Goal: Use online tool/utility: Utilize a website feature to perform a specific function

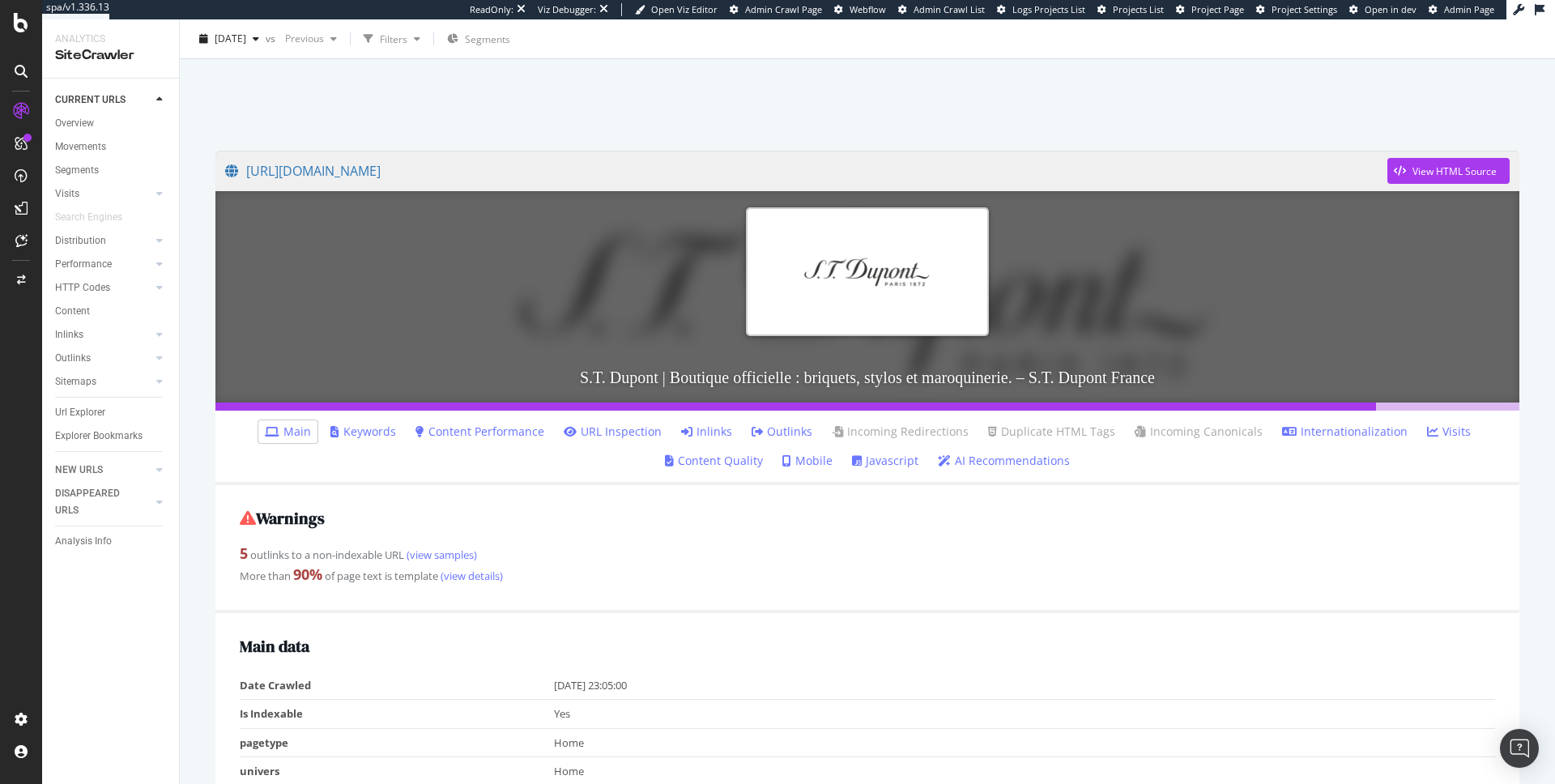
scroll to position [55, 0]
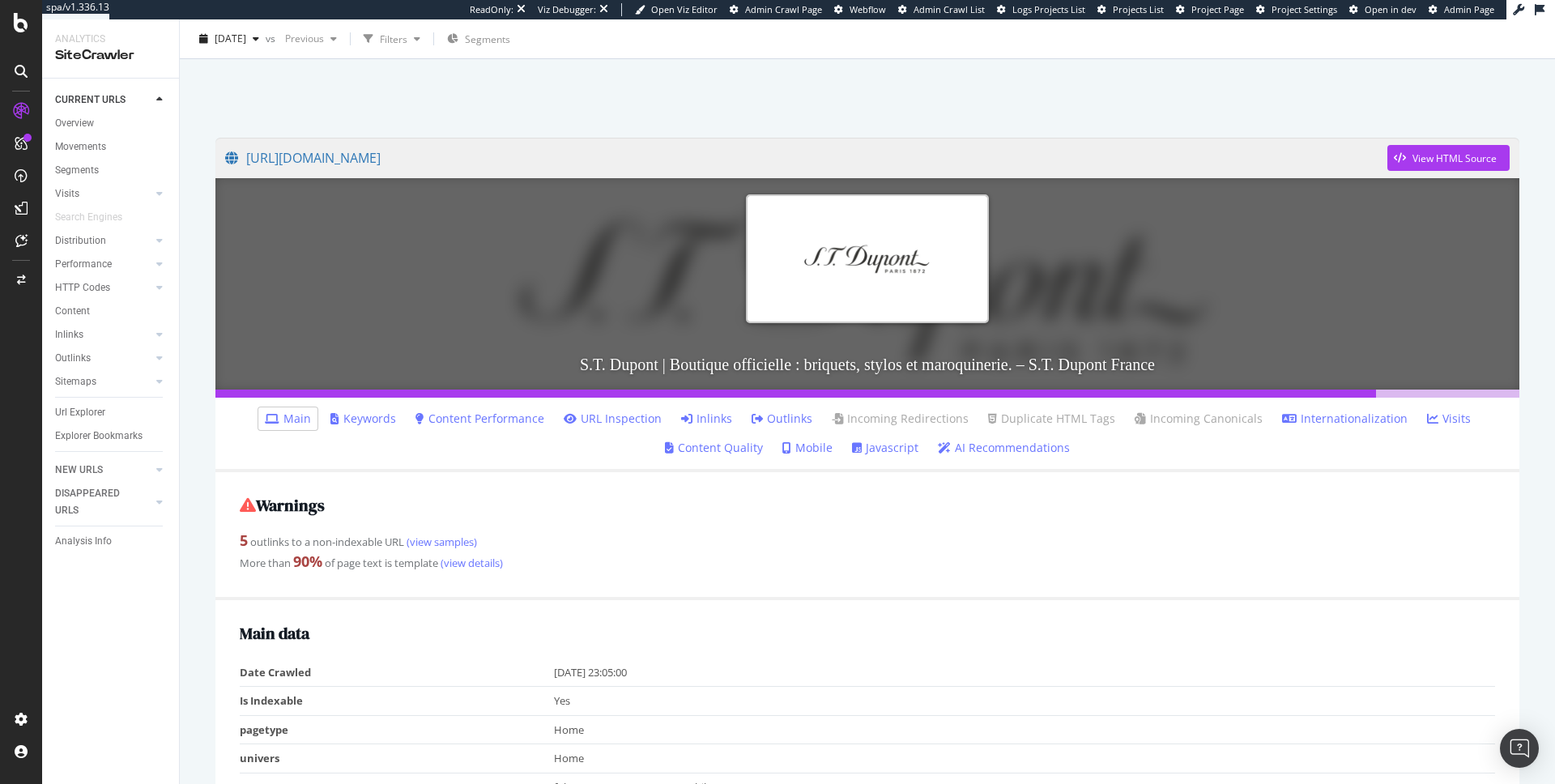
click at [1282, 414] on icon at bounding box center [1289, 419] width 14 height 11
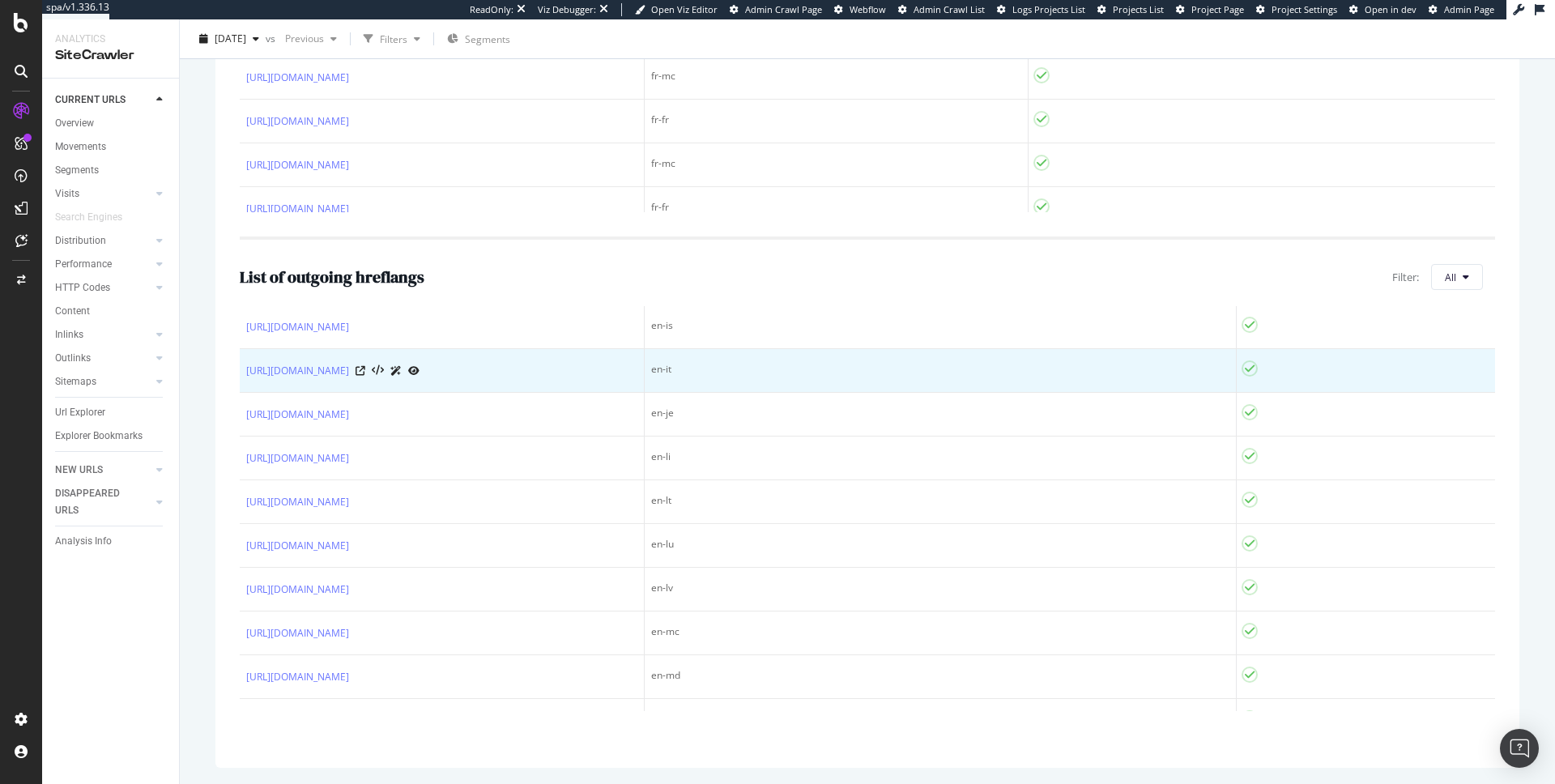
scroll to position [3829, 0]
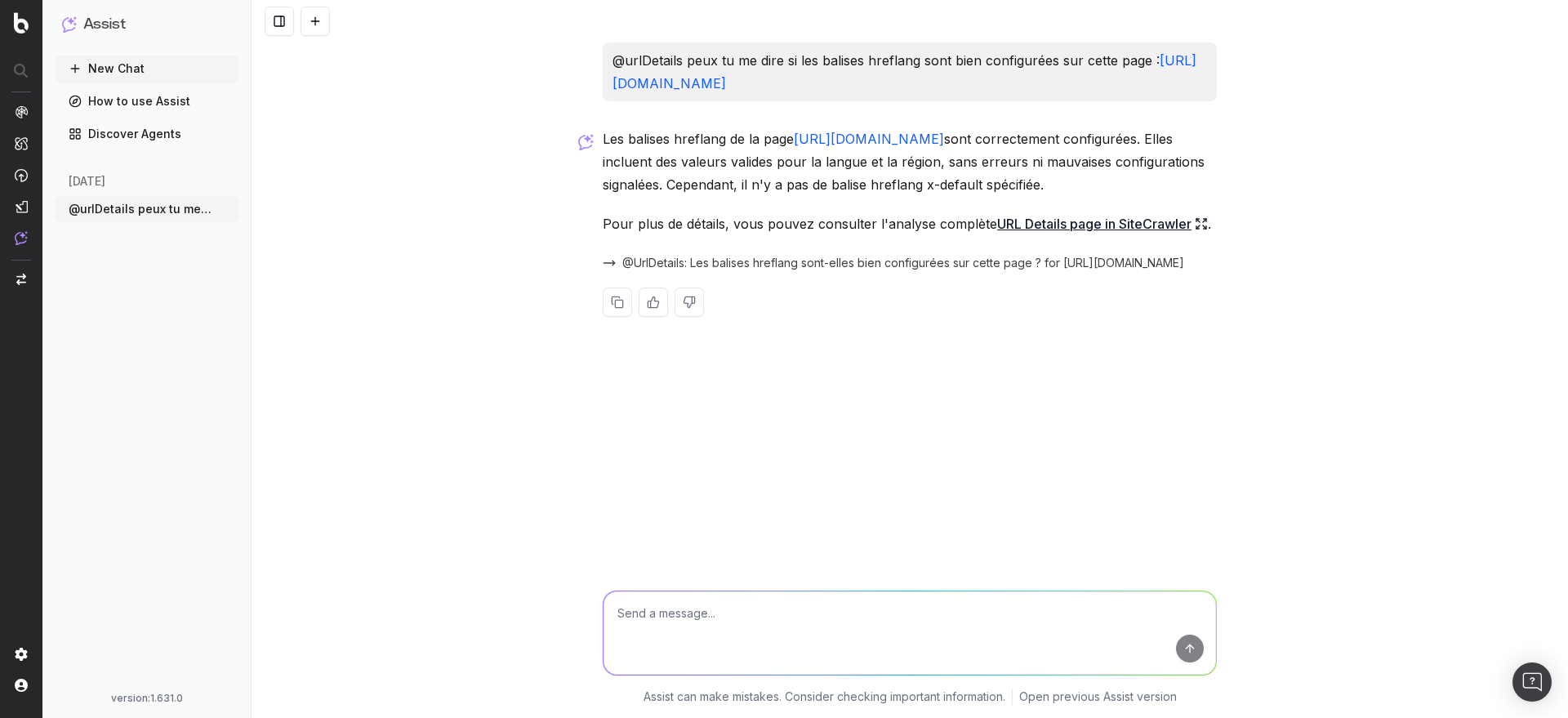
click at [816, 613] on textarea at bounding box center [909, 633] width 612 height 84
type textarea "peux-tu me copier les valeurs ?"
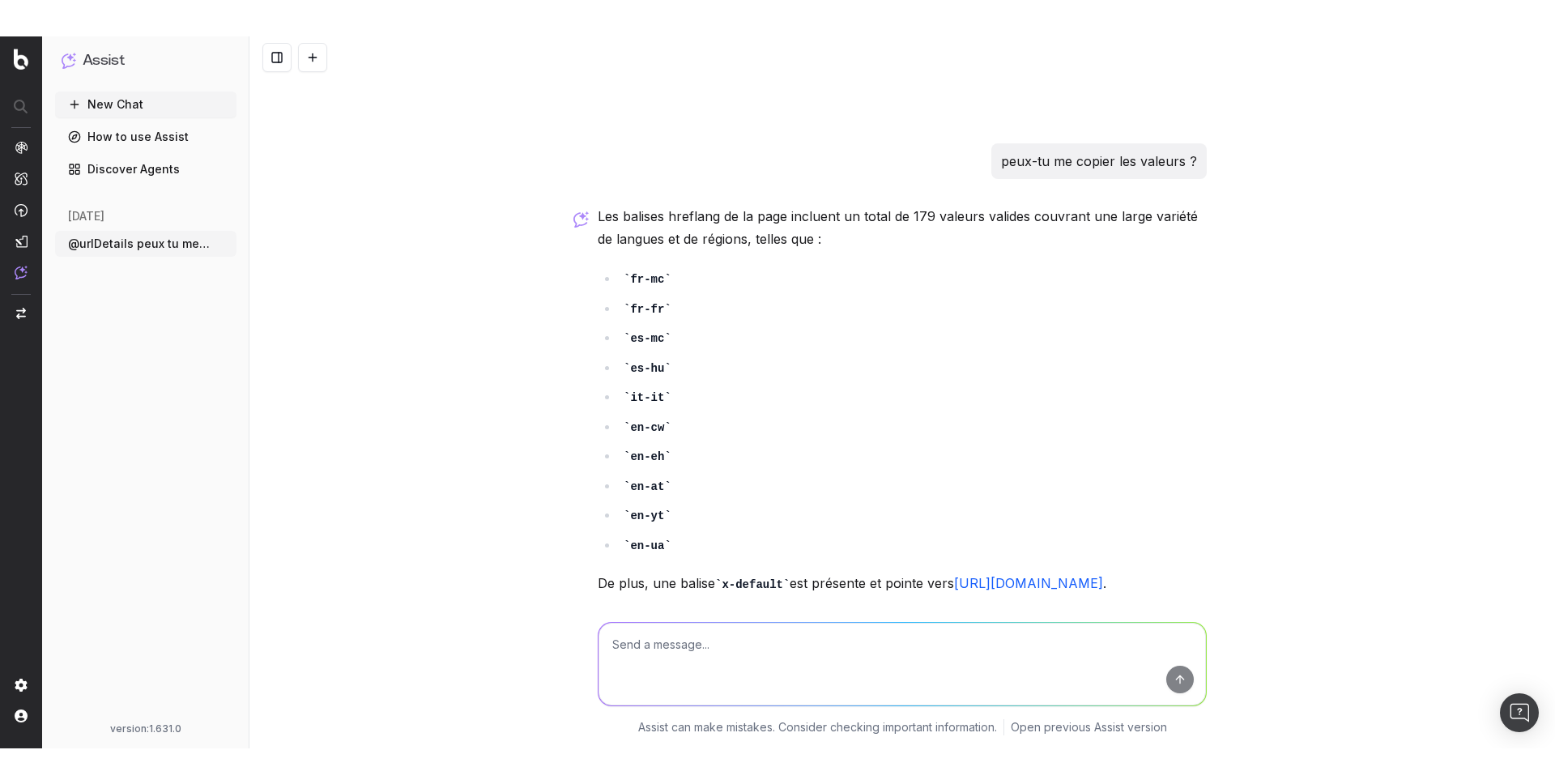
scroll to position [390, 0]
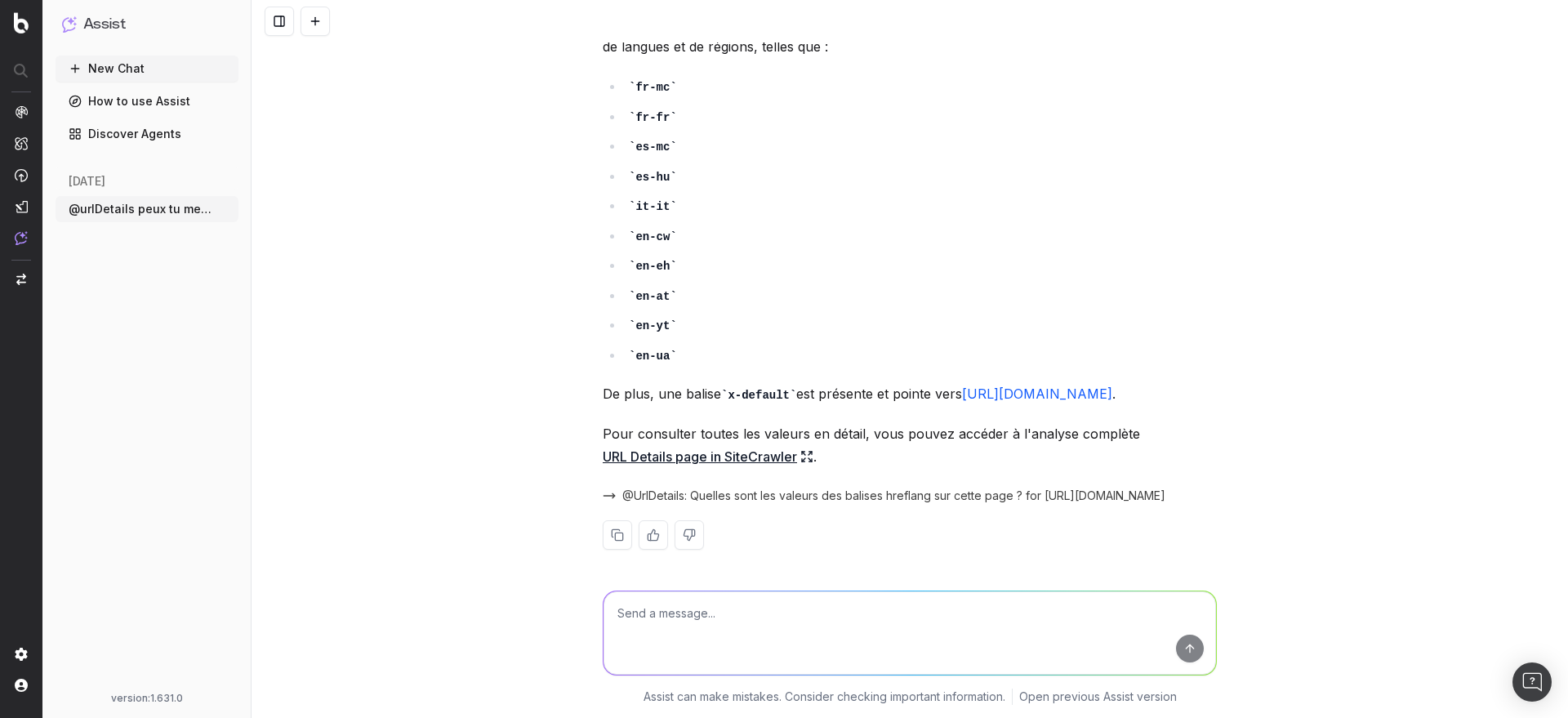
click at [742, 454] on link "URL Details page in SiteCrawler" at bounding box center [708, 457] width 211 height 23
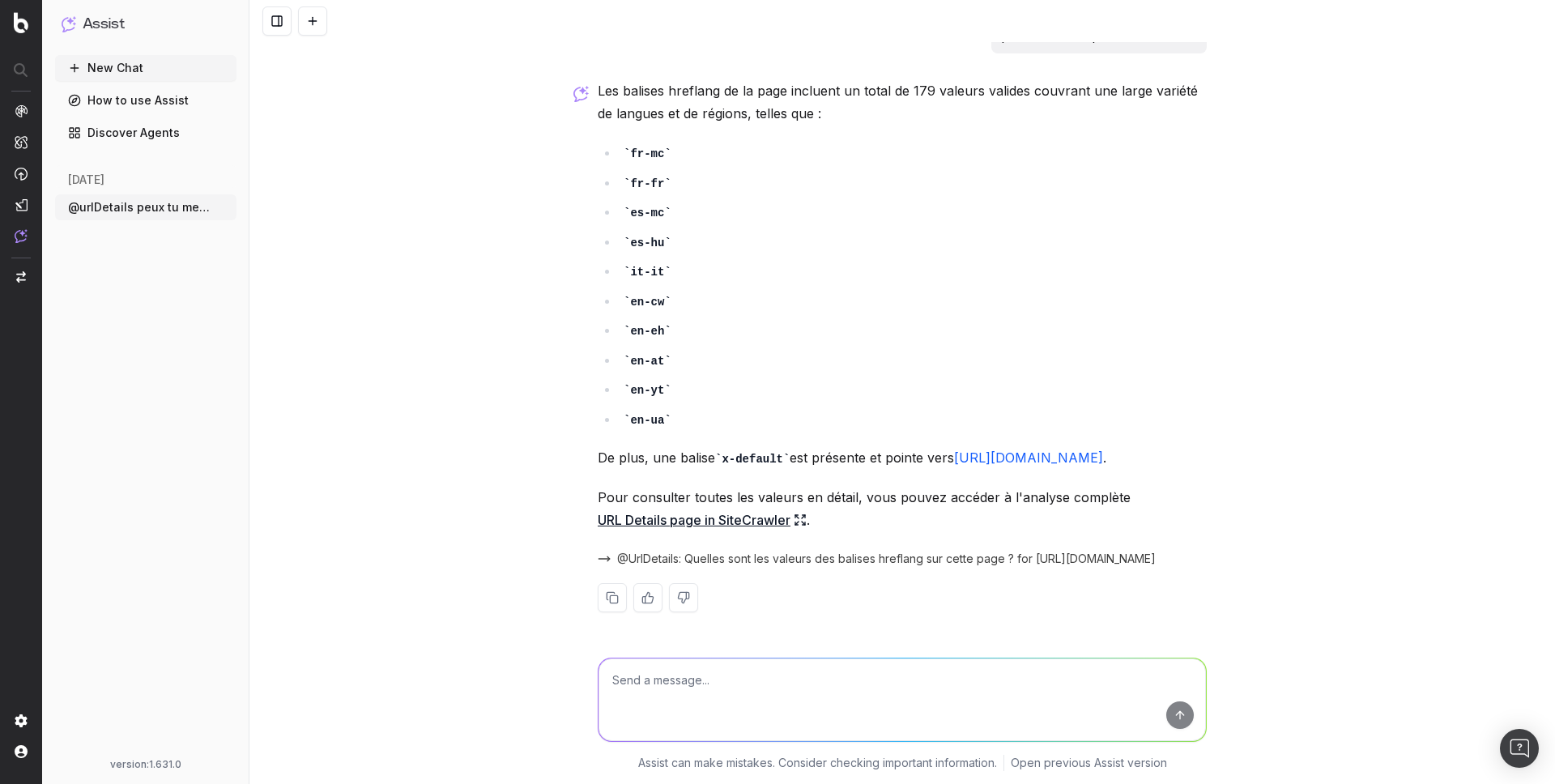
scroll to position [317, 0]
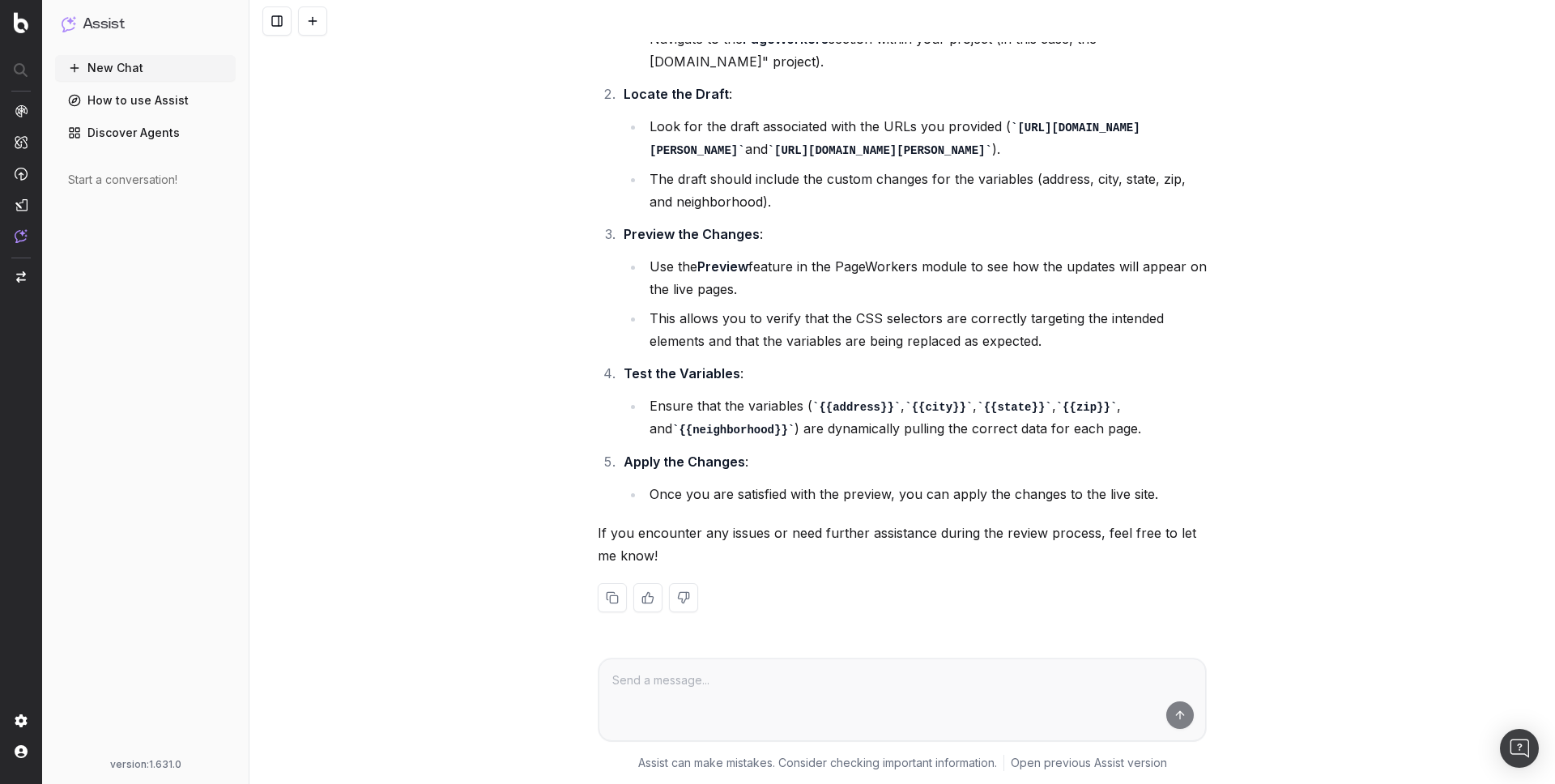
scroll to position [1240, 0]
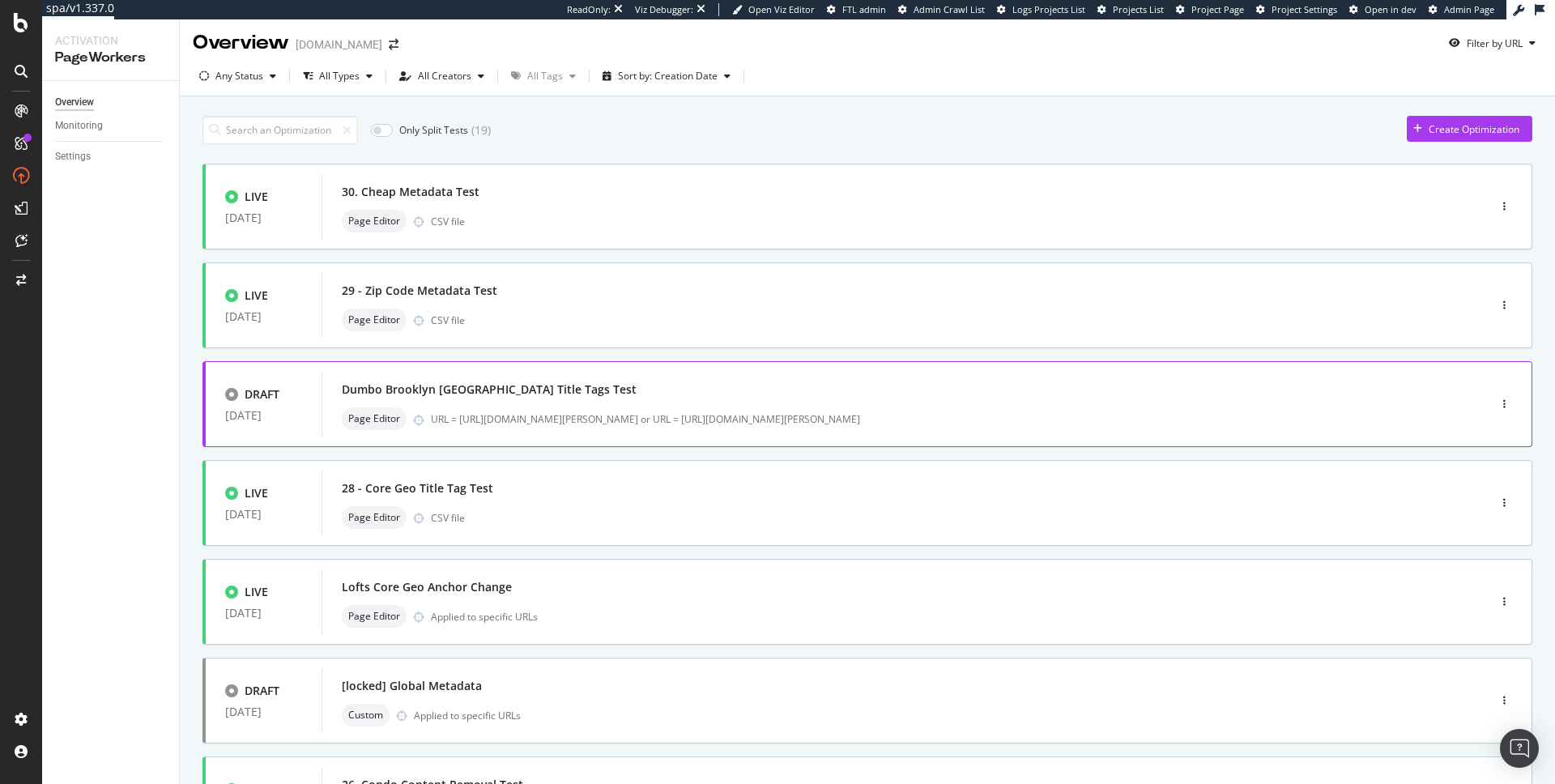
scroll to position [9, 0]
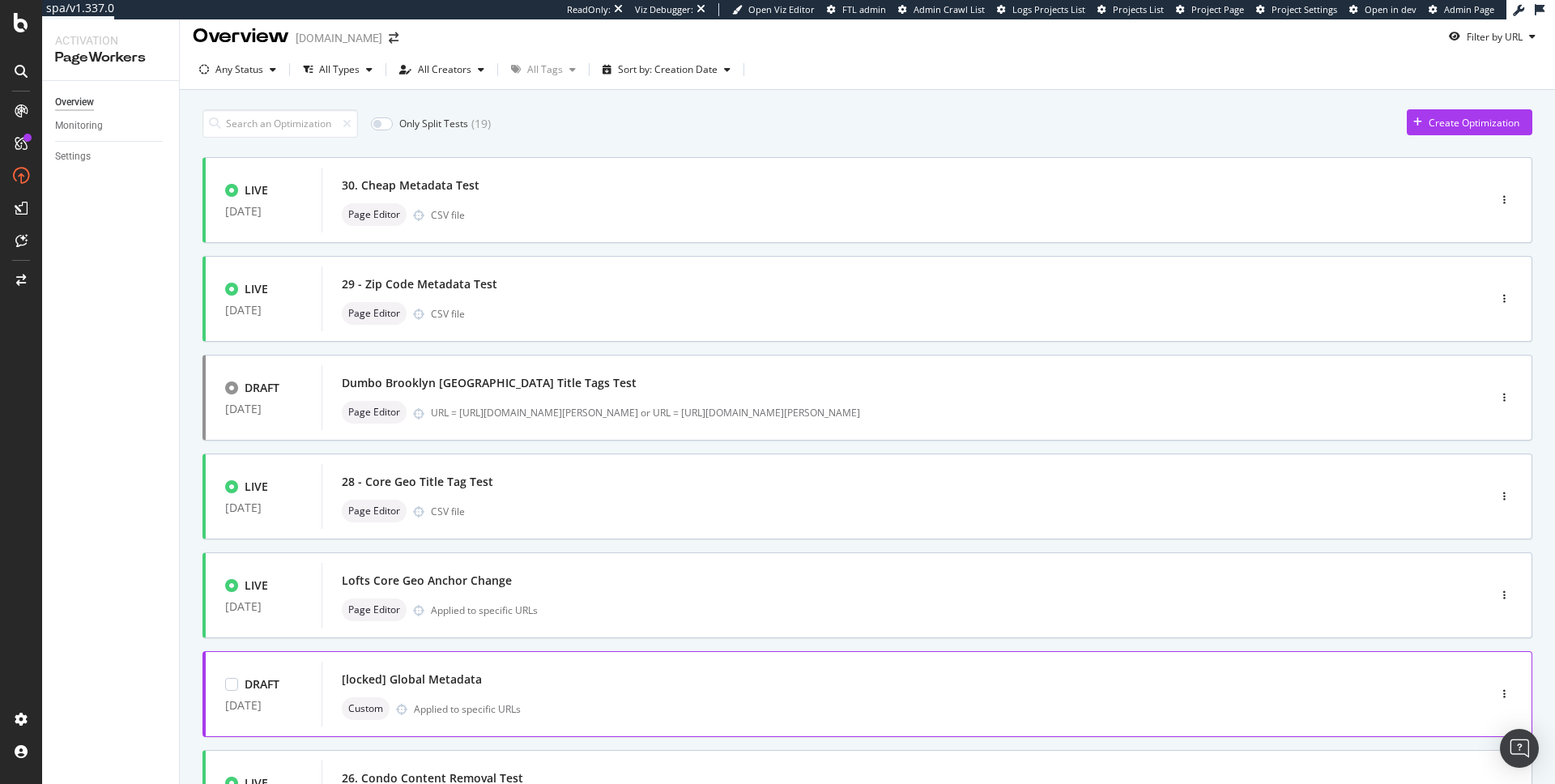
click at [565, 689] on div "[locked] Global Metadata" at bounding box center [880, 680] width 1077 height 23
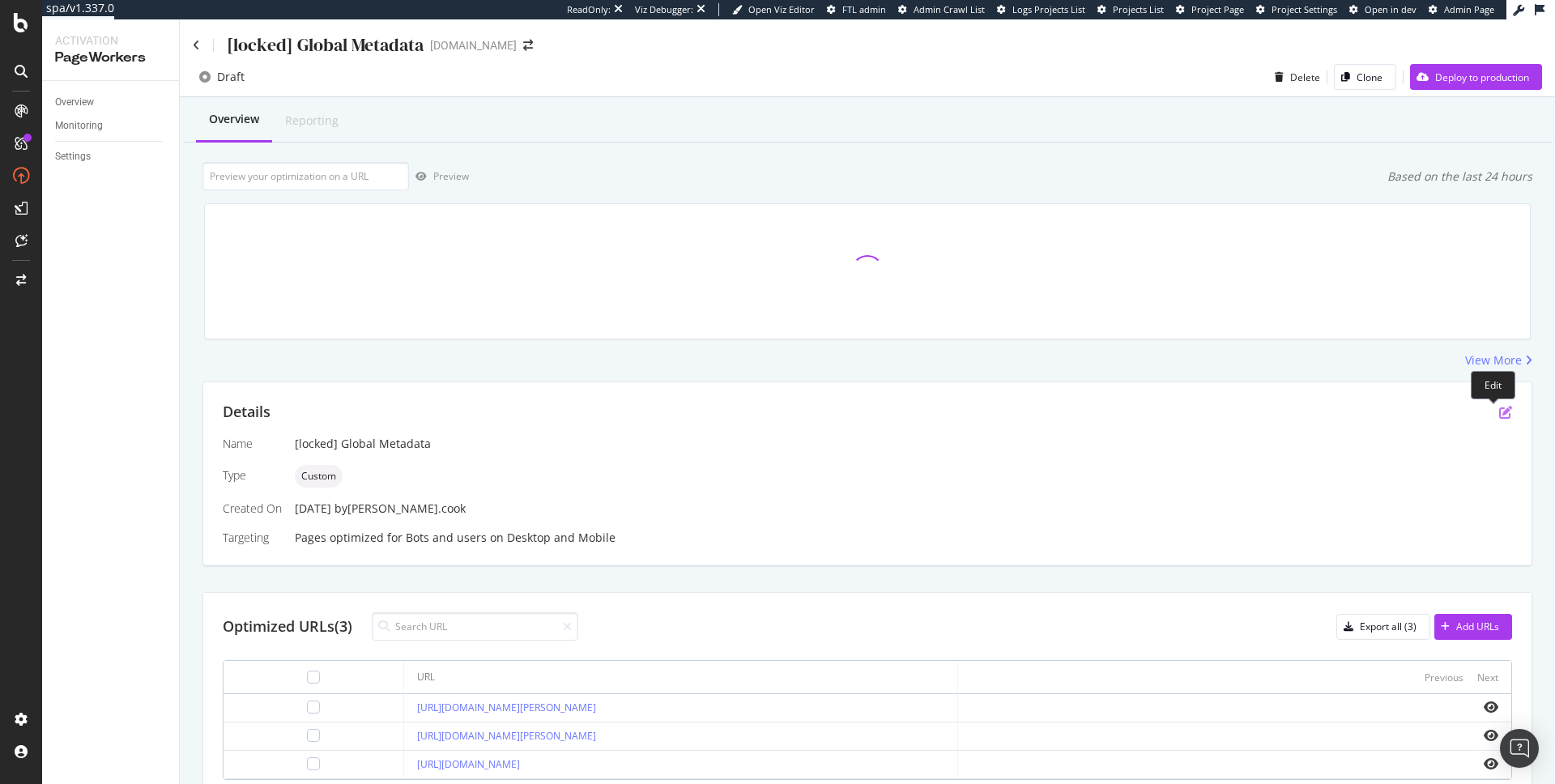
click at [1499, 413] on icon "pen-to-square" at bounding box center [1505, 412] width 13 height 13
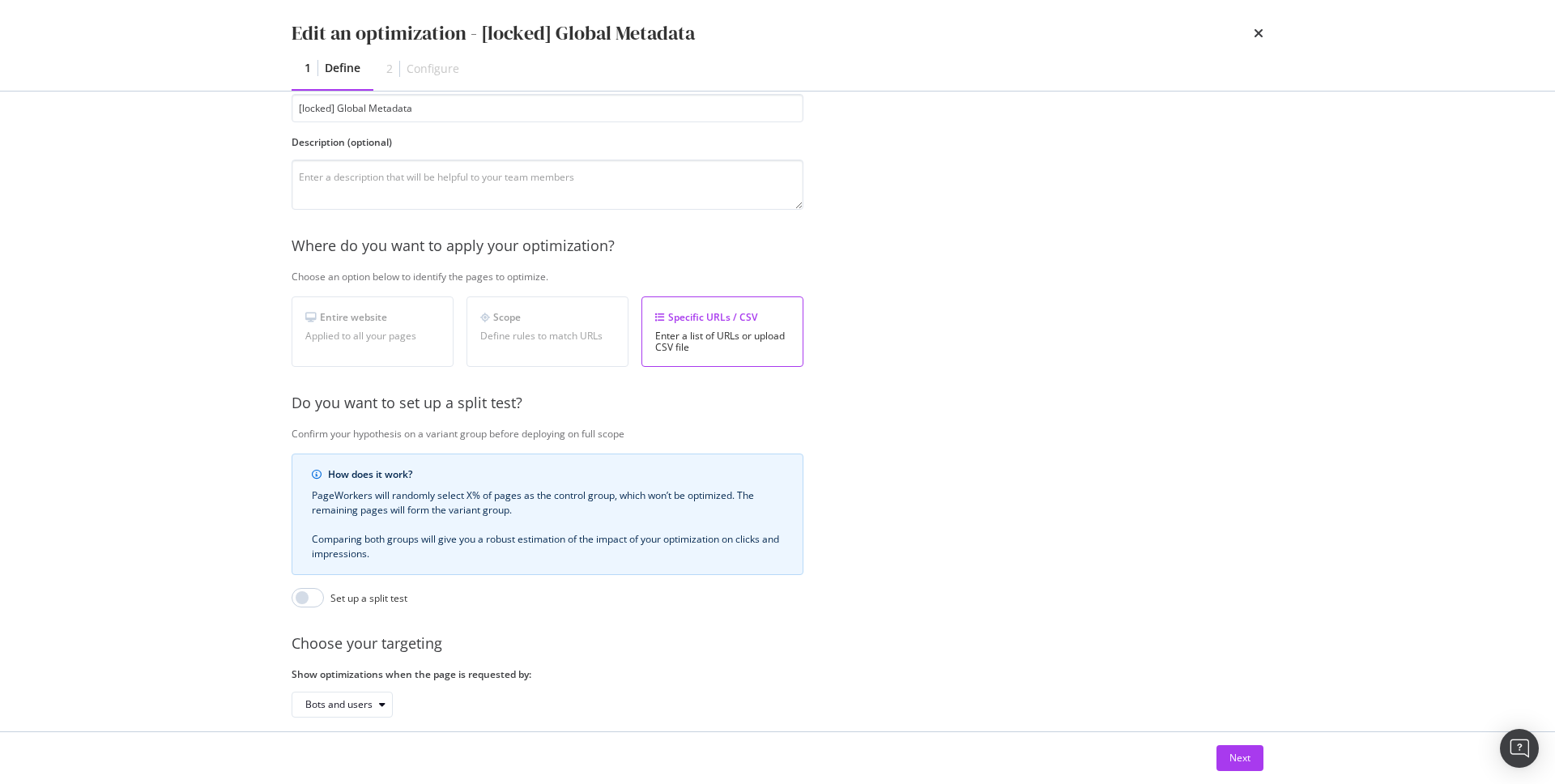
scroll to position [202, 0]
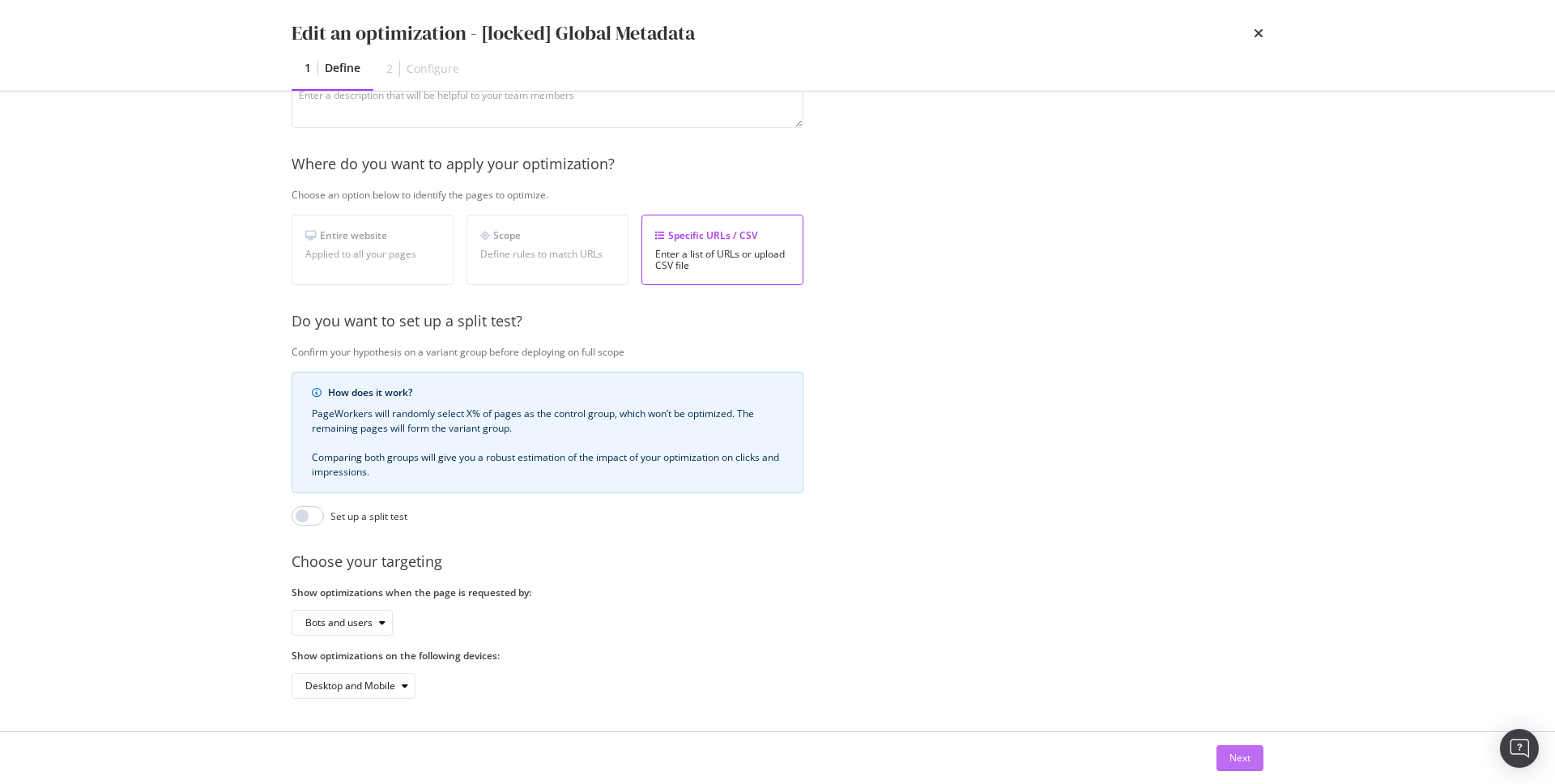
click at [1236, 767] on div "Next" at bounding box center [1240, 758] width 21 height 24
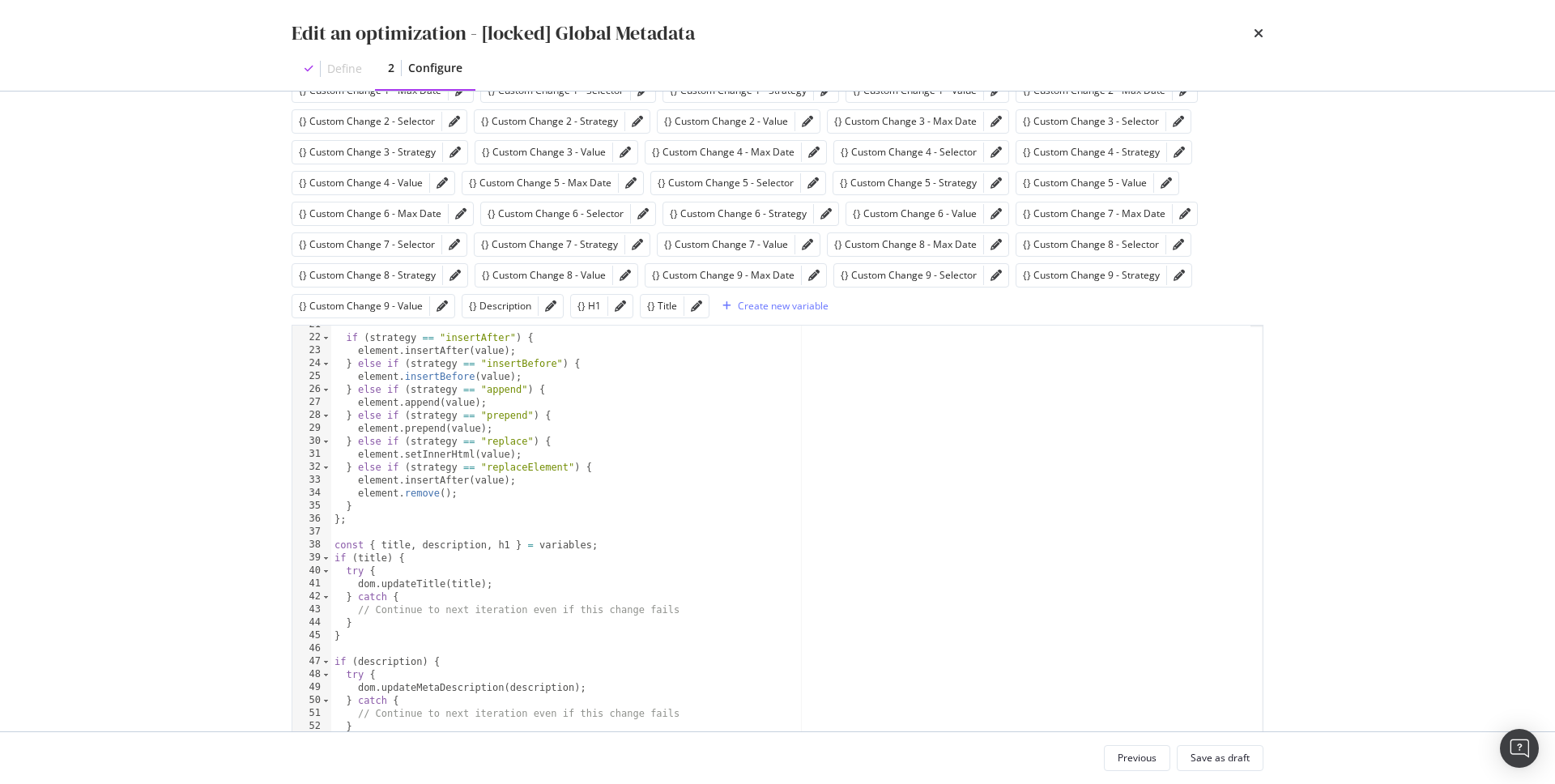
scroll to position [268, 0]
click at [1259, 34] on icon "times" at bounding box center [1258, 33] width 9 height 13
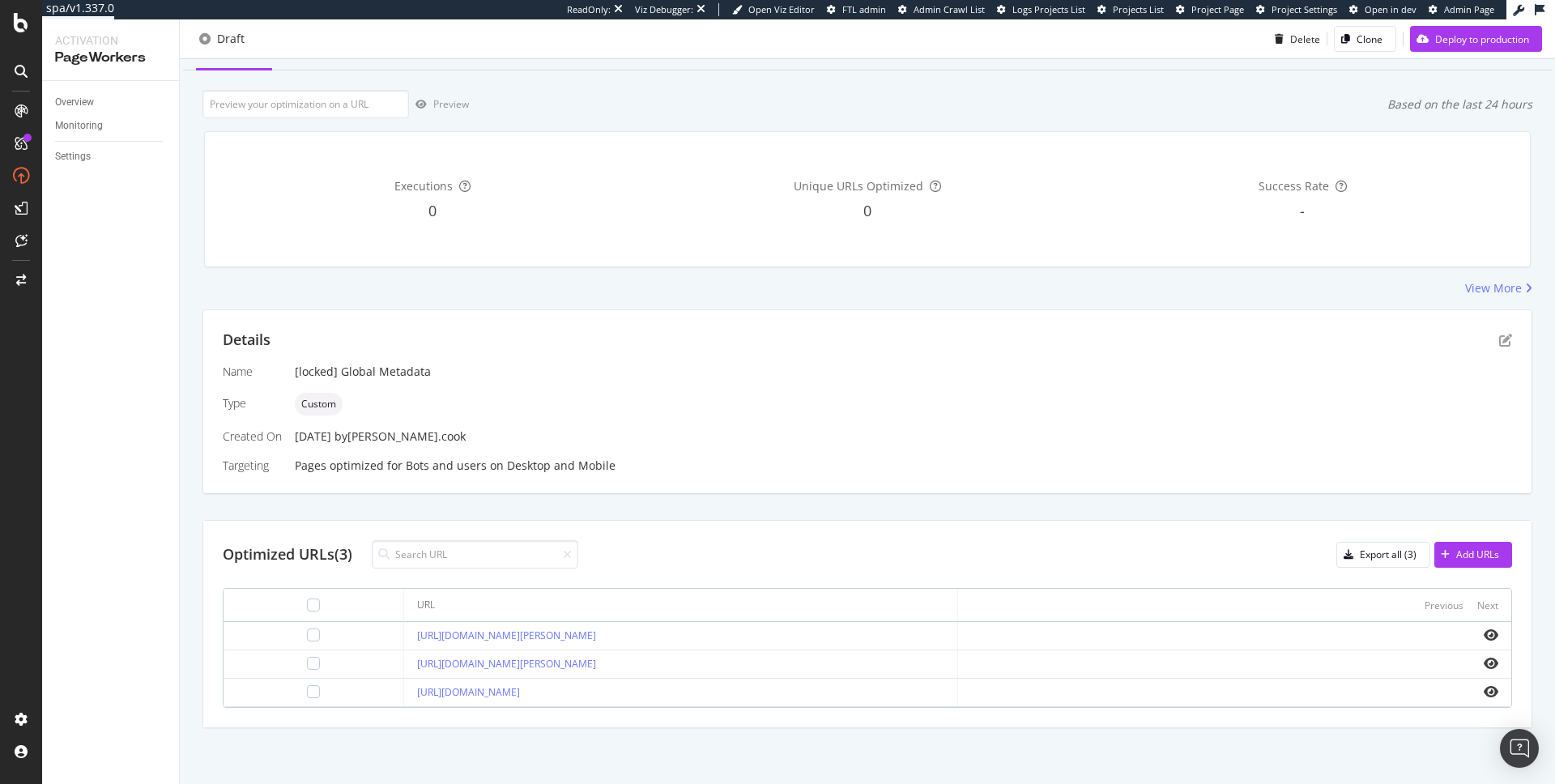
scroll to position [72, 0]
click at [1483, 631] on icon "eye" at bounding box center [1490, 634] width 14 height 13
click at [307, 634] on div at bounding box center [313, 634] width 13 height 13
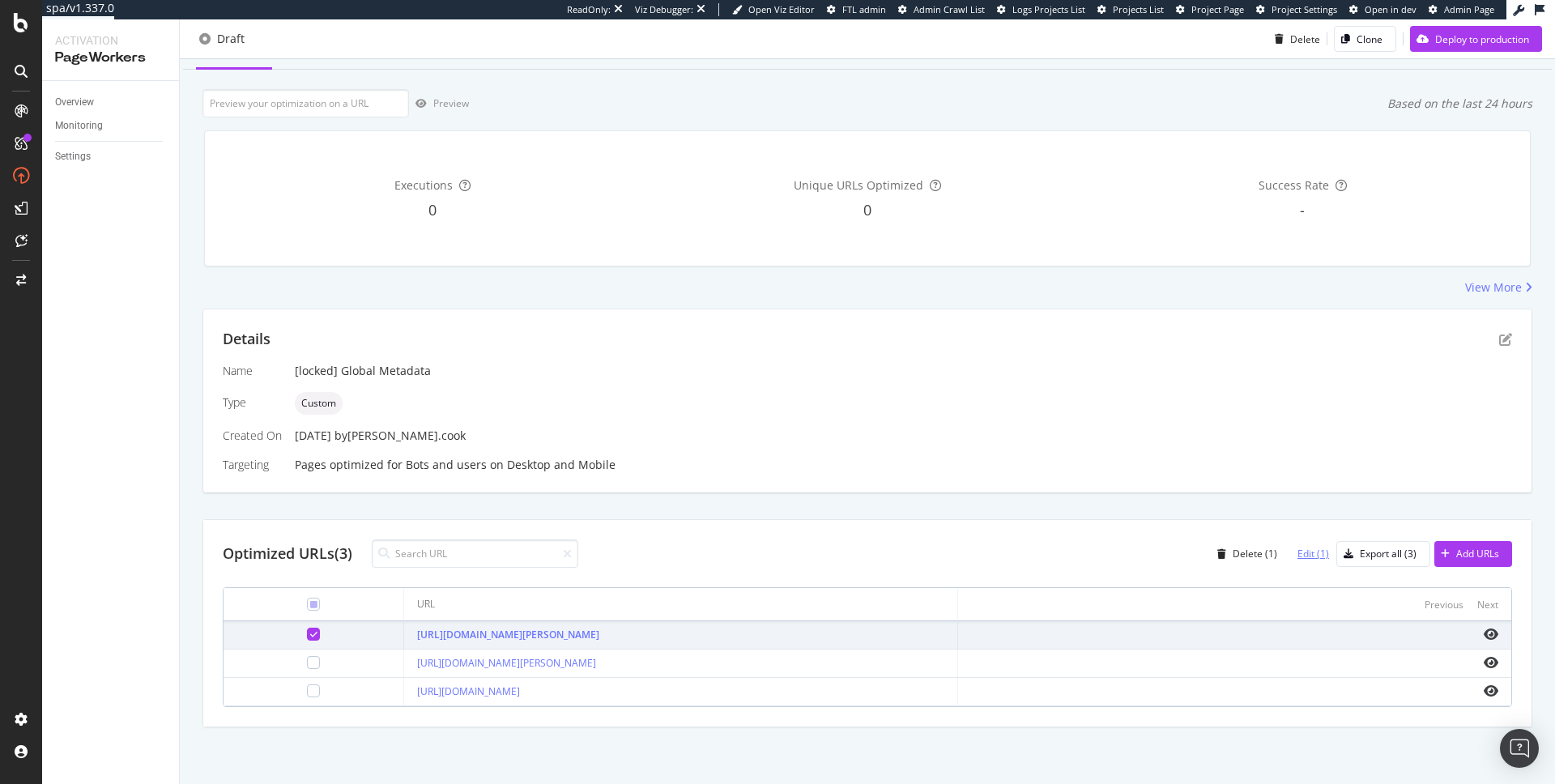
click at [1297, 550] on div "Edit (1)" at bounding box center [1313, 553] width 32 height 14
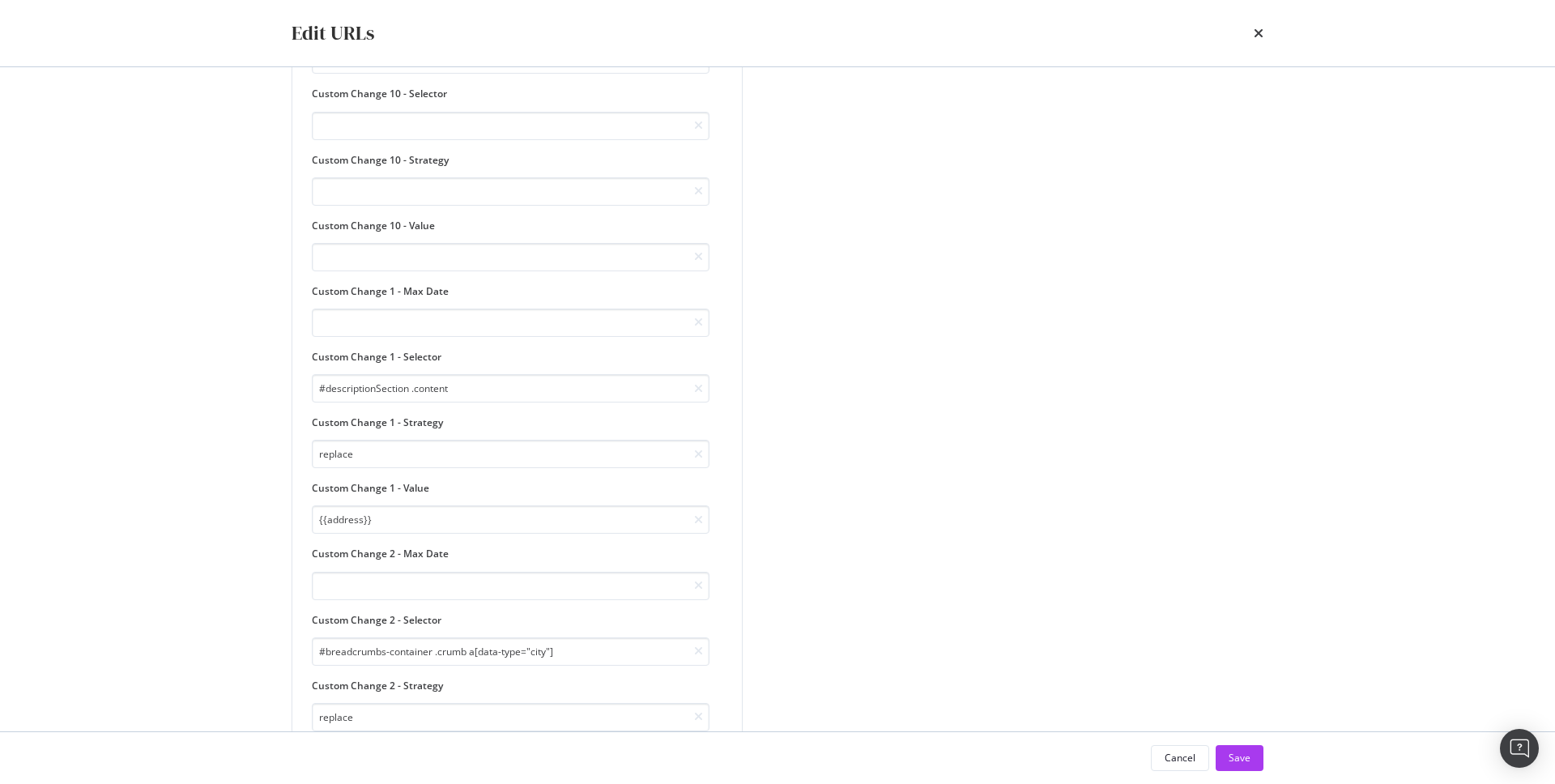
scroll to position [0, 0]
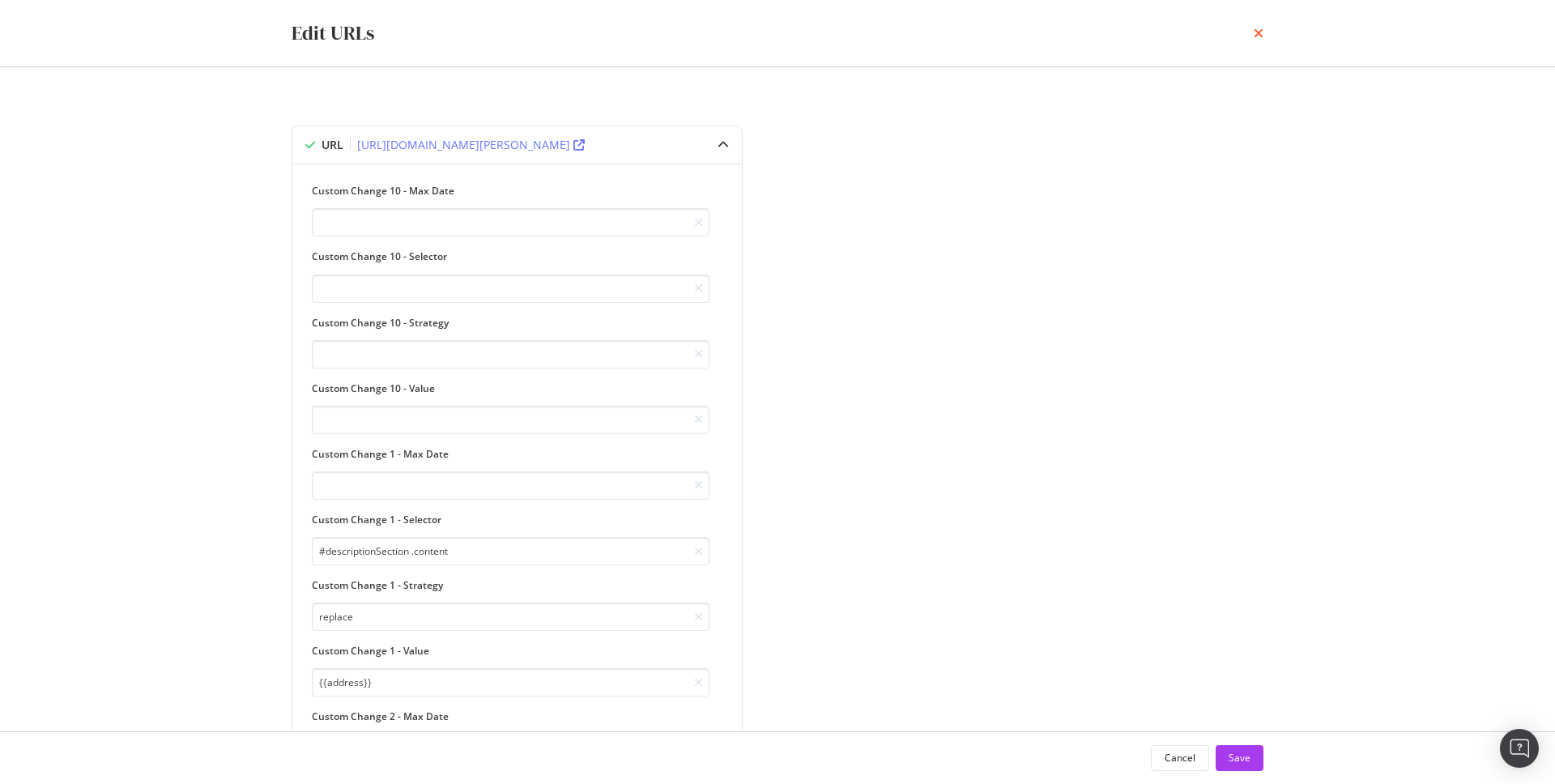
click at [1254, 29] on icon "times" at bounding box center [1258, 33] width 9 height 13
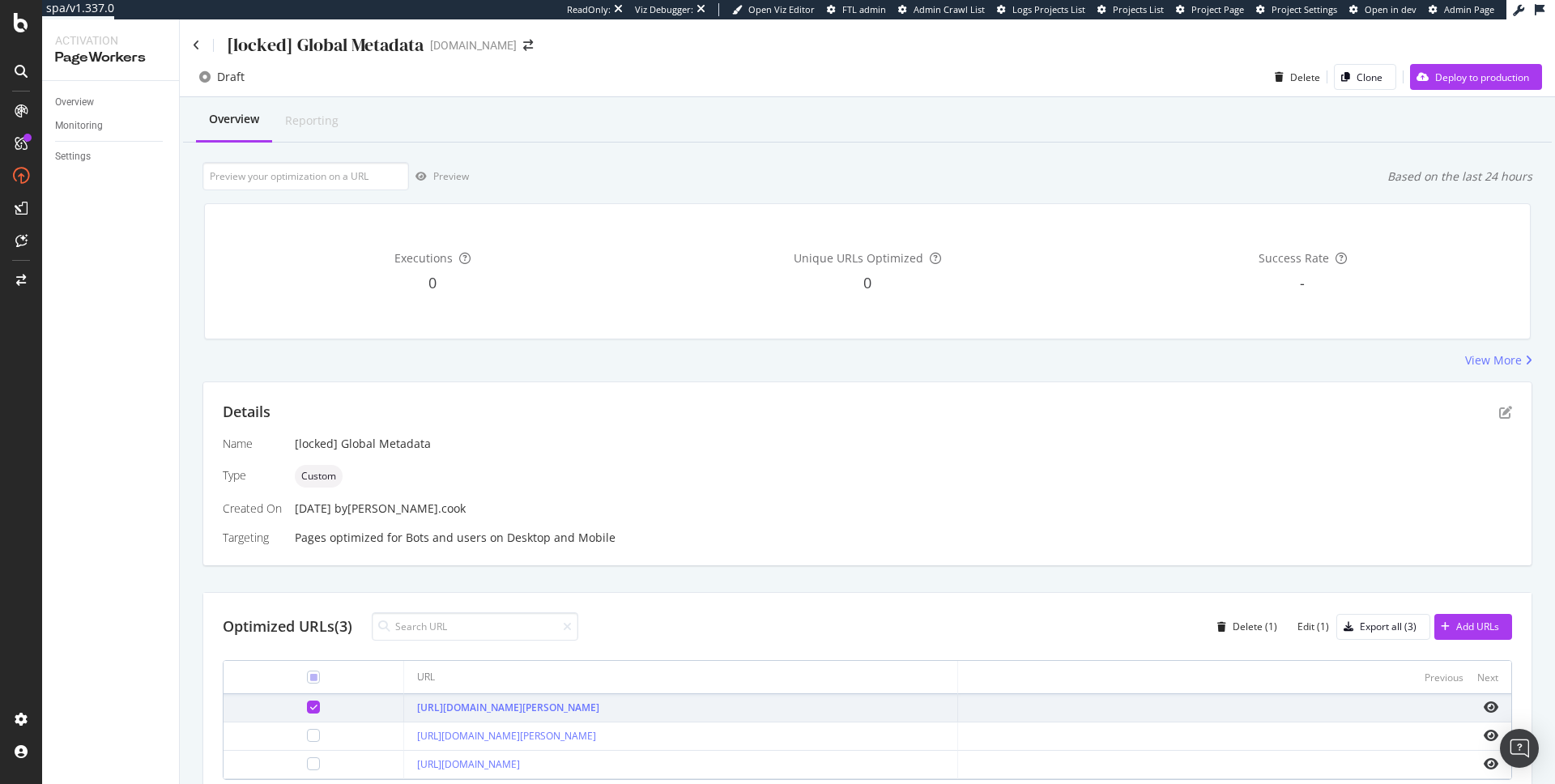
click at [330, 45] on div "[locked] Global Metadata" at bounding box center [325, 44] width 197 height 25
copy div "[locked] Global Metadata"
